Goal: Task Accomplishment & Management: Manage account settings

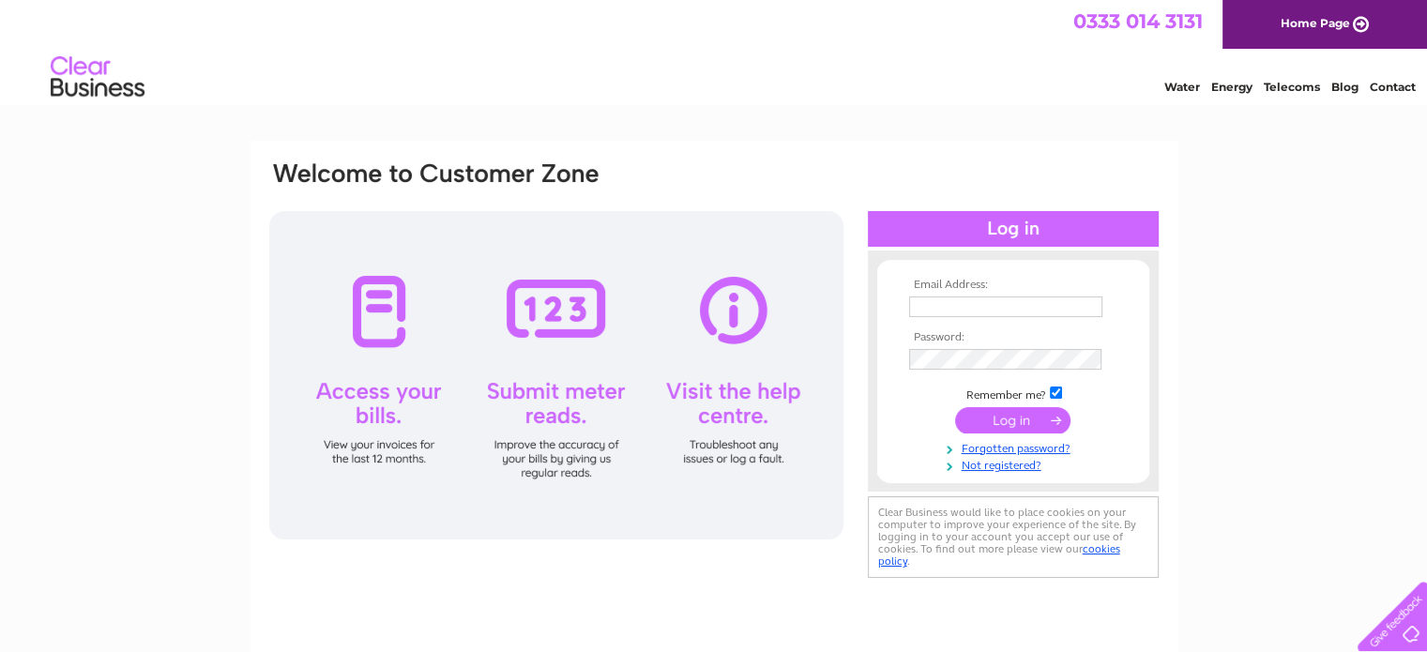
click at [990, 298] on input "text" at bounding box center [1005, 306] width 193 height 21
type input "[PERSON_NAME][EMAIL_ADDRESS][DOMAIN_NAME]"
click at [955, 408] on input "submit" at bounding box center [1012, 421] width 115 height 26
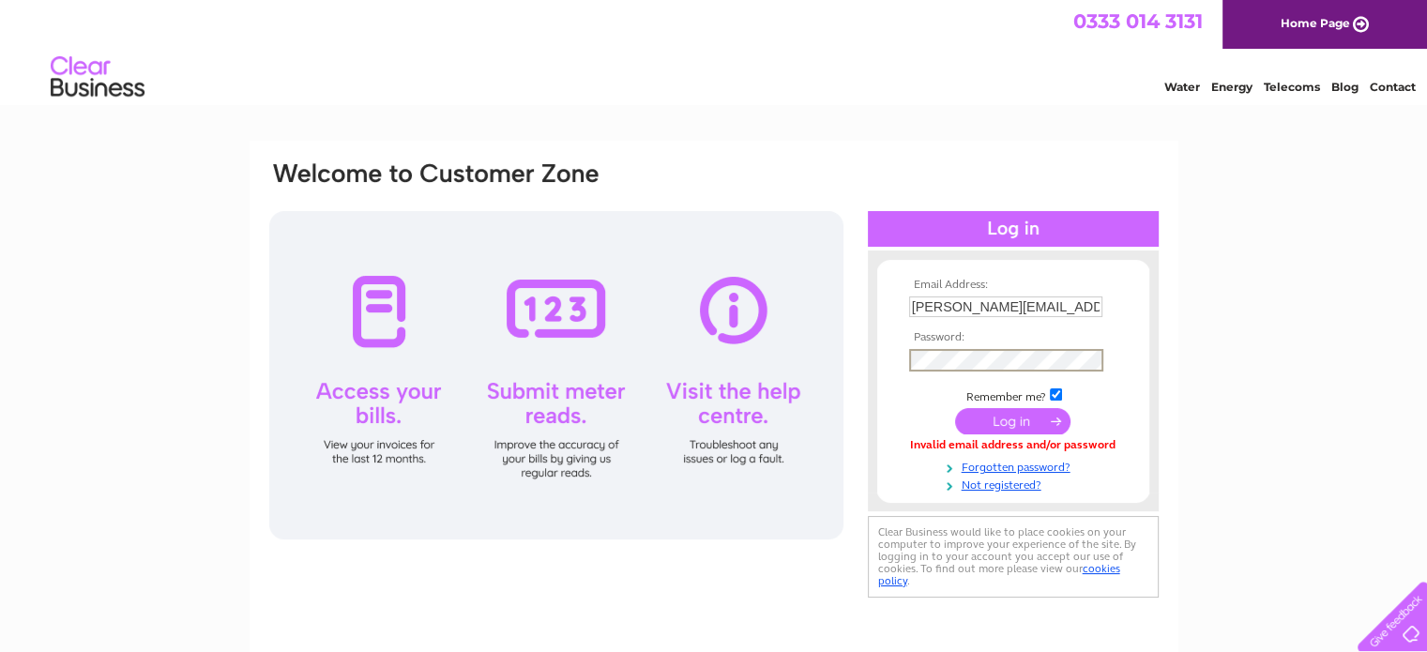
click at [955, 408] on input "submit" at bounding box center [1012, 421] width 115 height 26
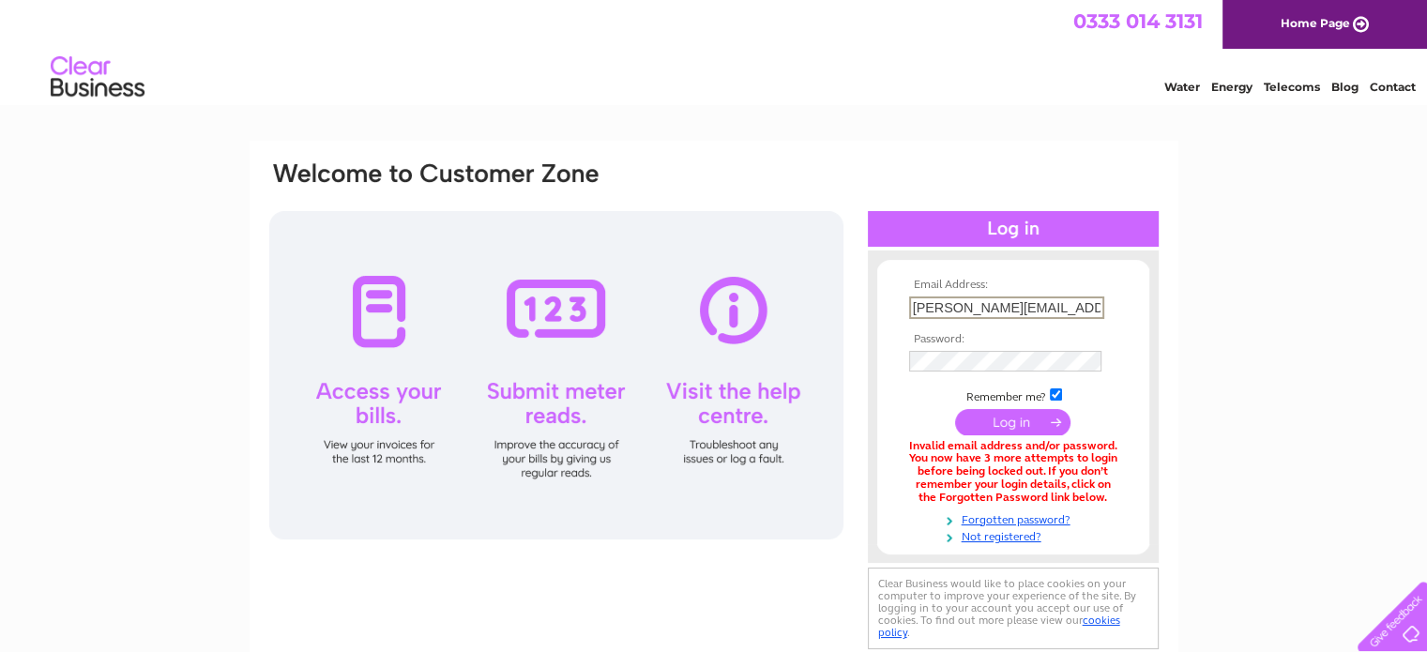
drag, startPoint x: 944, startPoint y: 308, endPoint x: 873, endPoint y: 318, distance: 71.1
click at [873, 318] on div "Email Address: [PERSON_NAME][EMAIL_ADDRESS][DOMAIN_NAME] Password:" at bounding box center [1013, 406] width 291 height 275
type input "[EMAIL_ADDRESS][DOMAIN_NAME]"
click at [955, 408] on input "submit" at bounding box center [1012, 421] width 115 height 26
